Goal: Complete application form: Complete application form

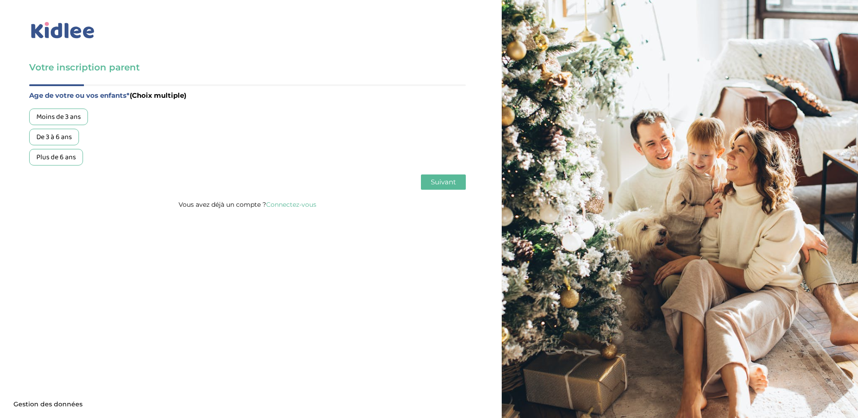
click at [65, 137] on div "De 3 à 6 ans" at bounding box center [54, 137] width 50 height 17
click at [453, 187] on button "Suivant" at bounding box center [443, 182] width 45 height 15
click at [80, 136] on div "Garde ponctuelle" at bounding box center [62, 137] width 67 height 17
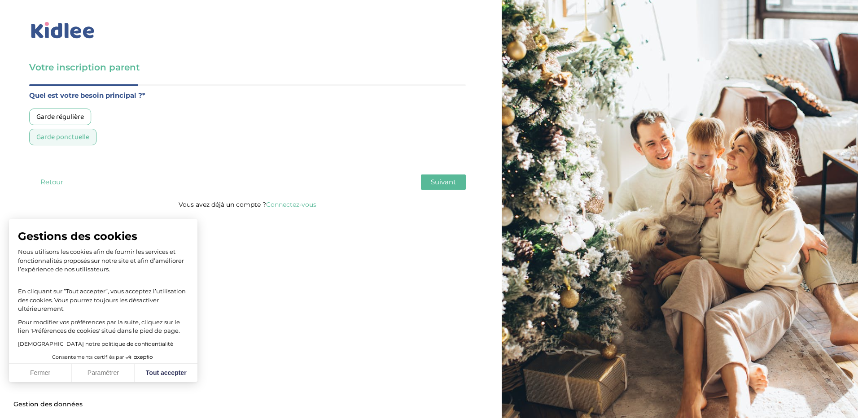
click at [457, 186] on button "Suivant" at bounding box center [443, 182] width 45 height 15
click at [70, 114] on div "Moins de 30h/mois" at bounding box center [64, 117] width 71 height 17
click at [429, 180] on button "Suivant" at bounding box center [443, 182] width 45 height 15
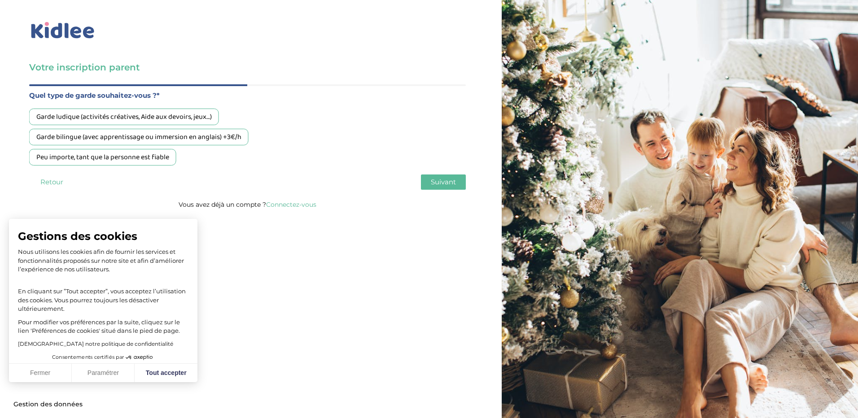
click at [158, 162] on div "Peu importe, tant que la personne est fiable" at bounding box center [102, 157] width 147 height 17
click at [440, 183] on span "Suivant" at bounding box center [443, 182] width 25 height 9
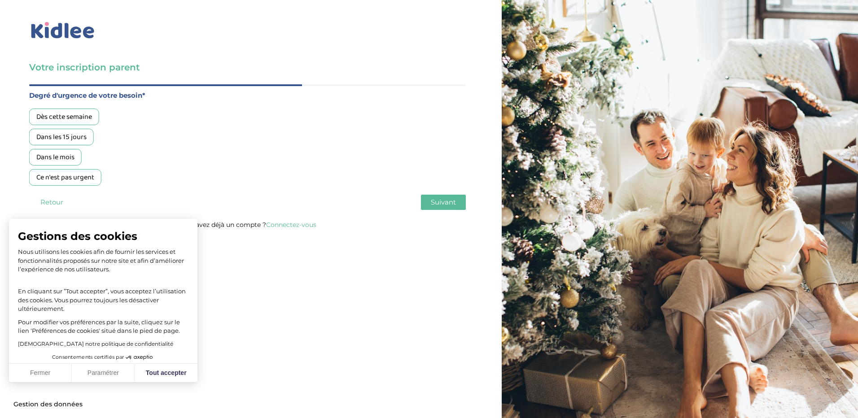
click at [72, 140] on div "Dans les 15 jours" at bounding box center [61, 137] width 65 height 17
click at [456, 210] on button "Suivant" at bounding box center [443, 202] width 45 height 15
click at [81, 157] on div "Non, je pars de zéro" at bounding box center [66, 157] width 74 height 17
click at [457, 202] on button "Suivant" at bounding box center [443, 202] width 45 height 15
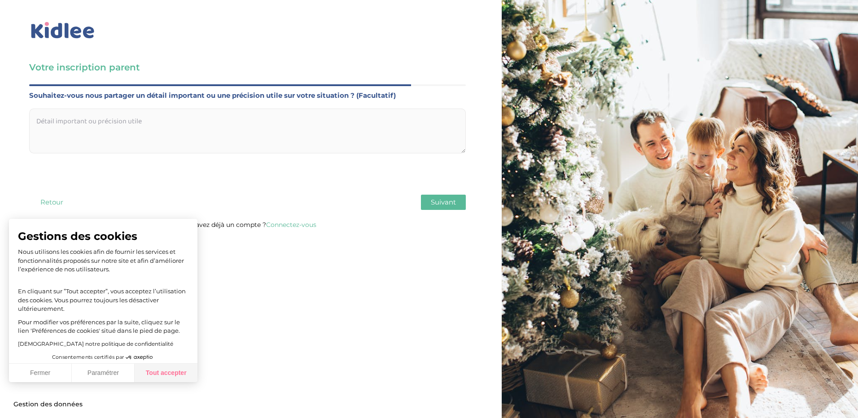
click at [155, 374] on button "Tout accepter" at bounding box center [166, 373] width 63 height 19
checkbox input "true"
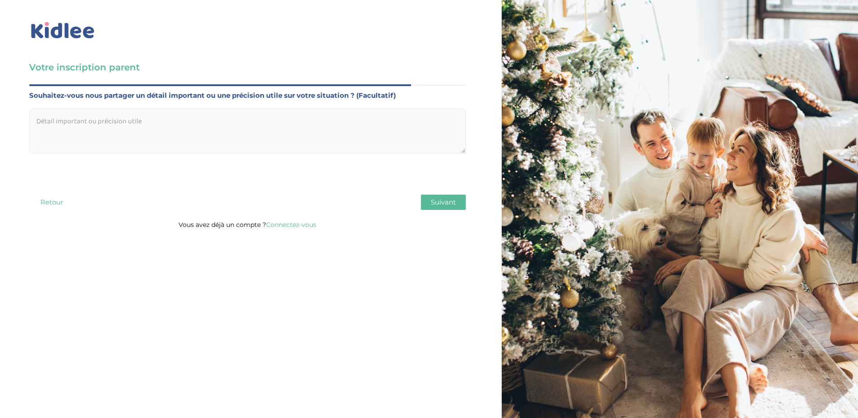
click at [442, 206] on span "Suivant" at bounding box center [443, 202] width 25 height 9
